Goal: Browse casually: Explore the website without a specific task or goal

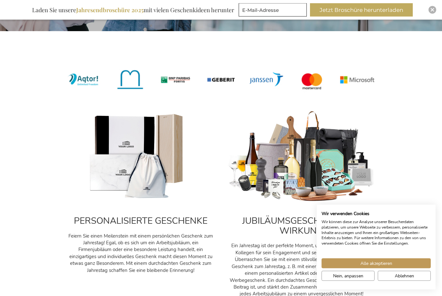
scroll to position [187, 0]
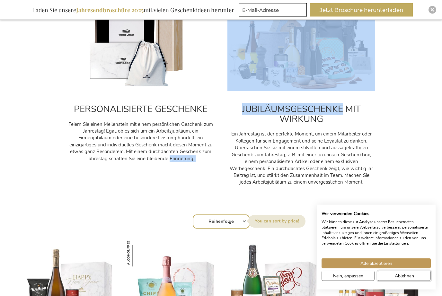
click at [408, 280] on span "Ablehnen" at bounding box center [404, 276] width 19 height 7
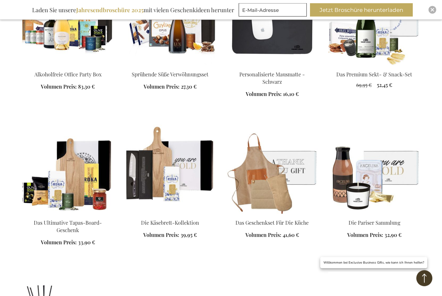
scroll to position [711, 0]
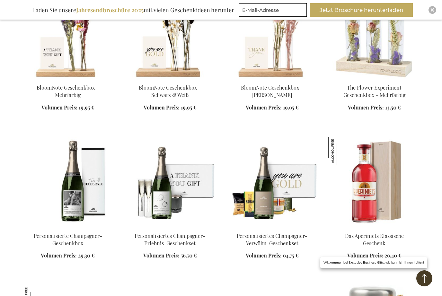
scroll to position [1290, 0]
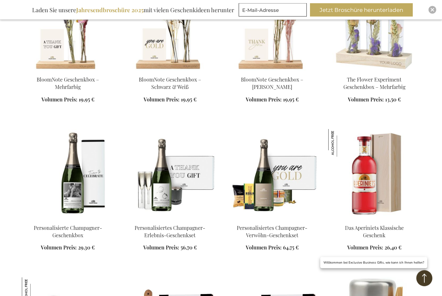
scroll to position [1292, 0]
click at [89, 188] on img at bounding box center [68, 174] width 92 height 90
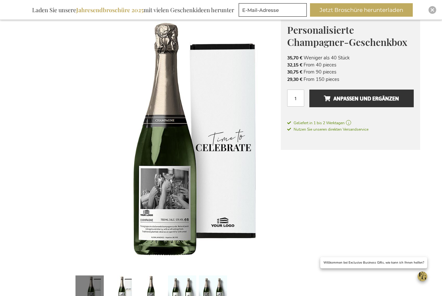
scroll to position [121, 0]
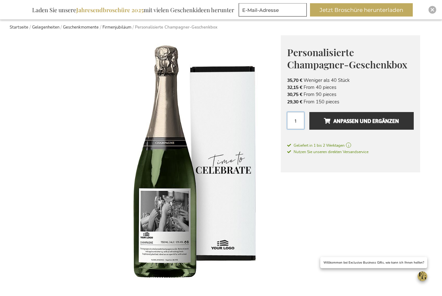
click at [299, 119] on input "1" at bounding box center [295, 120] width 17 height 17
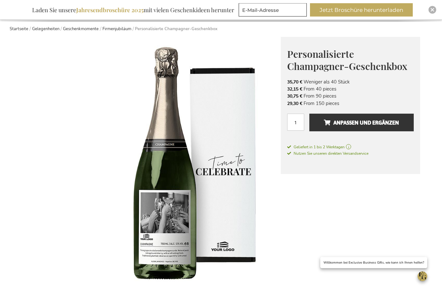
click at [379, 121] on span "Anpassen und ergänzen" at bounding box center [361, 123] width 75 height 10
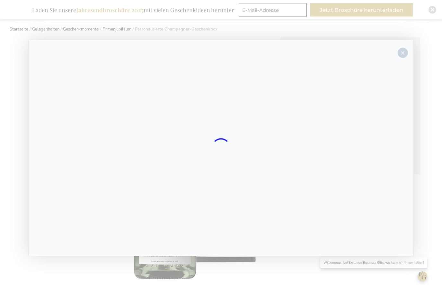
scroll to position [69, 0]
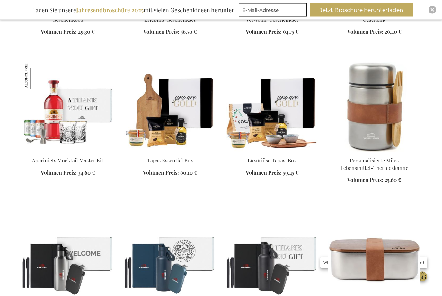
scroll to position [494, 0]
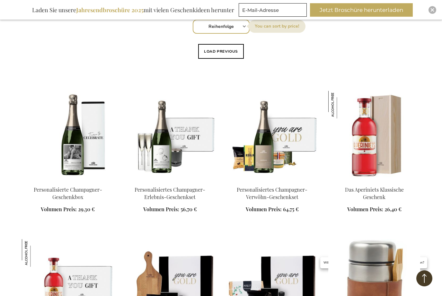
click at [84, 138] on img at bounding box center [68, 136] width 92 height 90
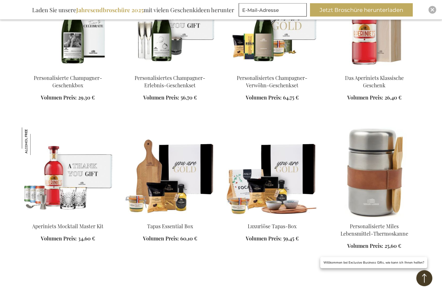
scroll to position [618, 0]
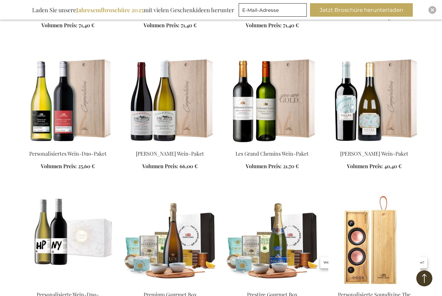
scroll to position [977, 0]
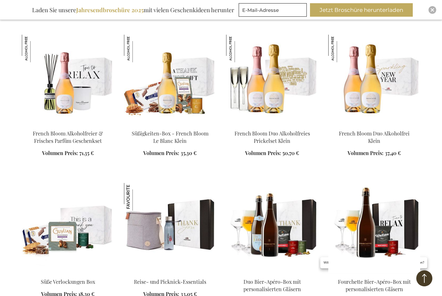
scroll to position [1582, 0]
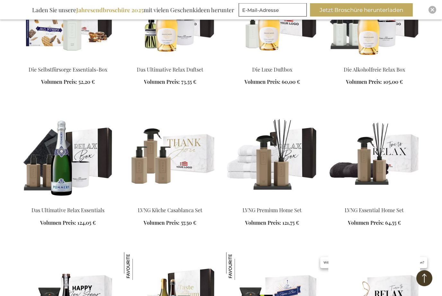
scroll to position [2716, 0]
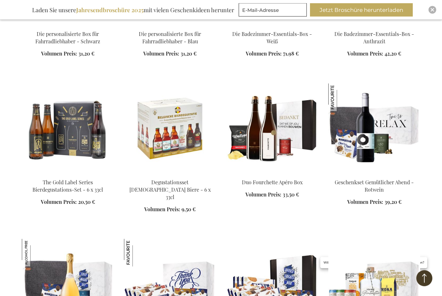
scroll to position [3470, 0]
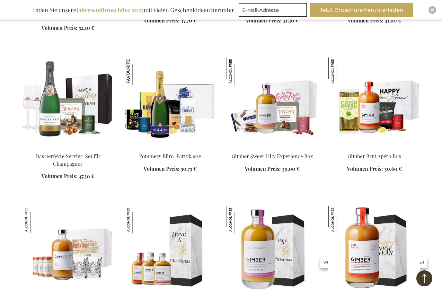
scroll to position [3806, 0]
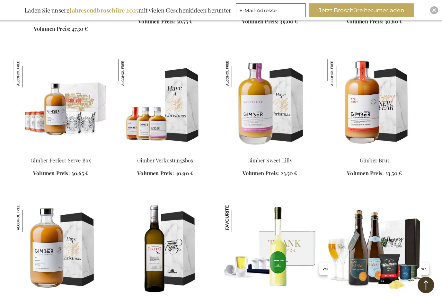
scroll to position [3957, 0]
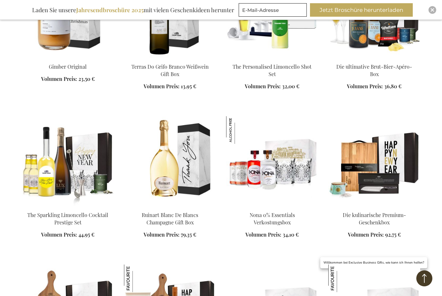
scroll to position [4188, 0]
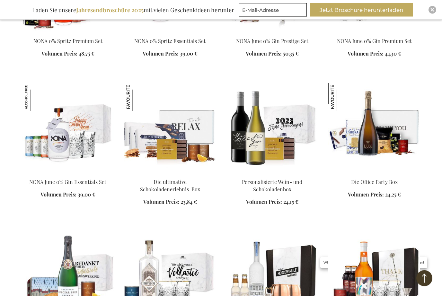
scroll to position [5746, 0]
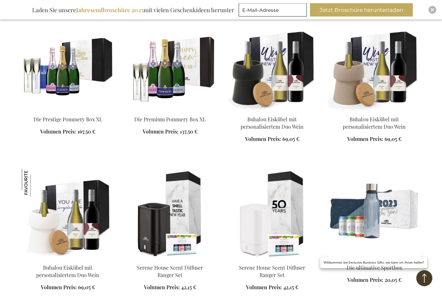
scroll to position [6074, 0]
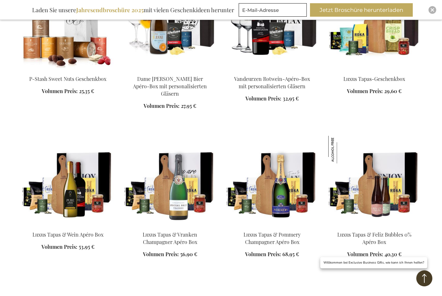
scroll to position [5053, 0]
